Goal: Find specific page/section: Find specific page/section

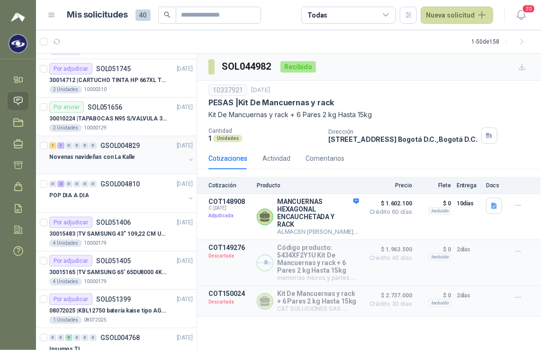
scroll to position [95, 0]
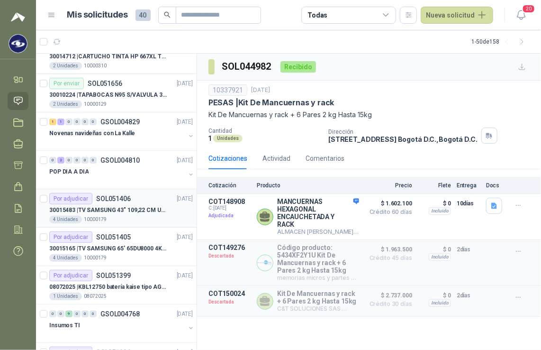
click at [119, 217] on div "4 Unidades 10000179" at bounding box center [121, 220] width 144 height 8
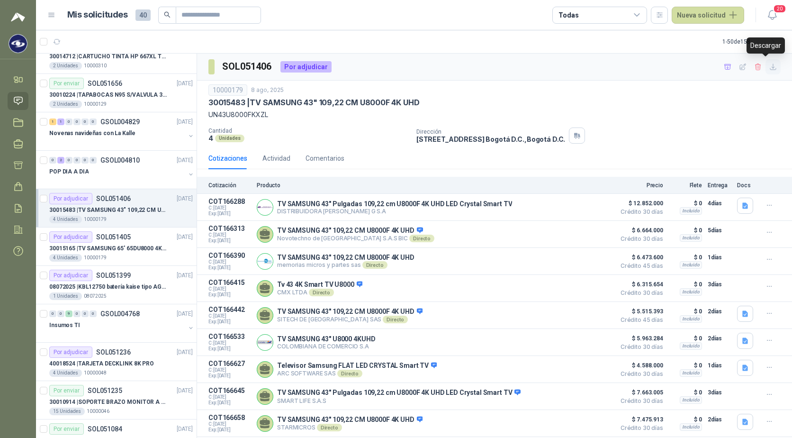
click at [541, 66] on icon "button" at bounding box center [774, 67] width 8 height 8
click at [541, 66] on icon "button" at bounding box center [728, 67] width 8 height 8
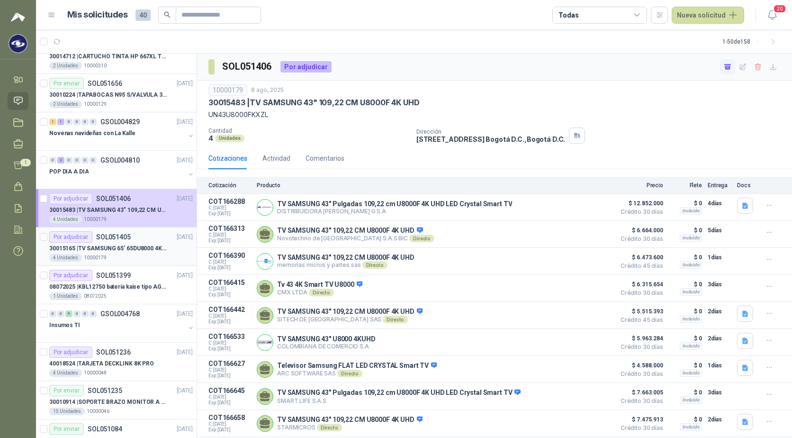
click at [115, 246] on p "30015165 | TV SAMSUNG 65' 65DU8000 4K UHD LED" at bounding box center [108, 248] width 118 height 9
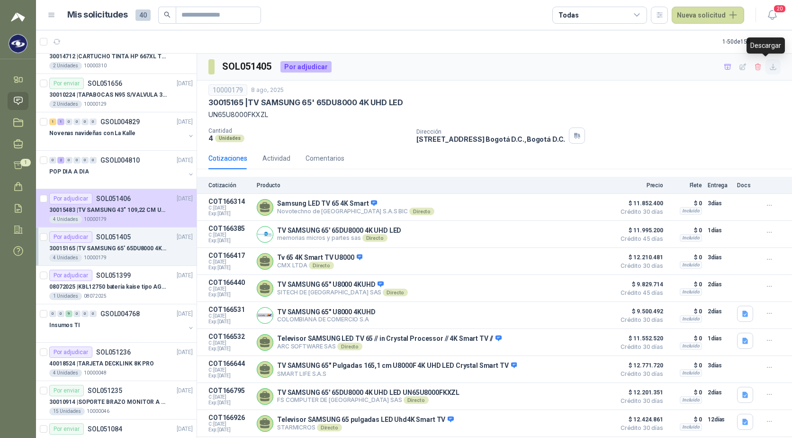
click at [541, 70] on icon "button" at bounding box center [774, 67] width 8 height 8
